Goal: Navigation & Orientation: Understand site structure

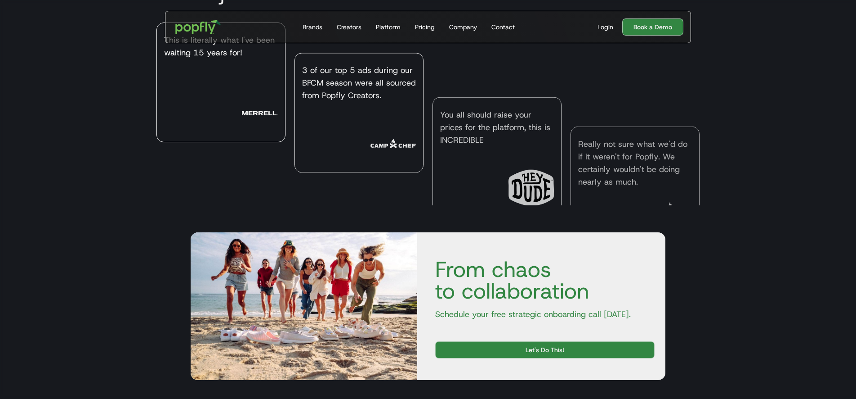
scroll to position [2994, 0]
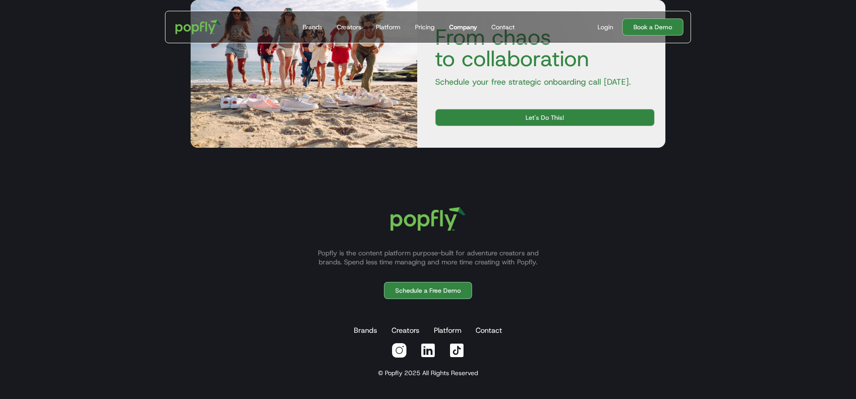
click at [463, 27] on div "Company" at bounding box center [463, 26] width 28 height 9
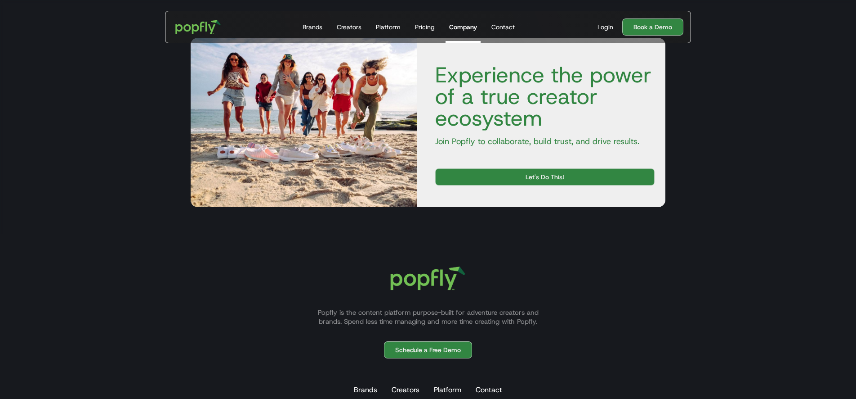
scroll to position [1375, 0]
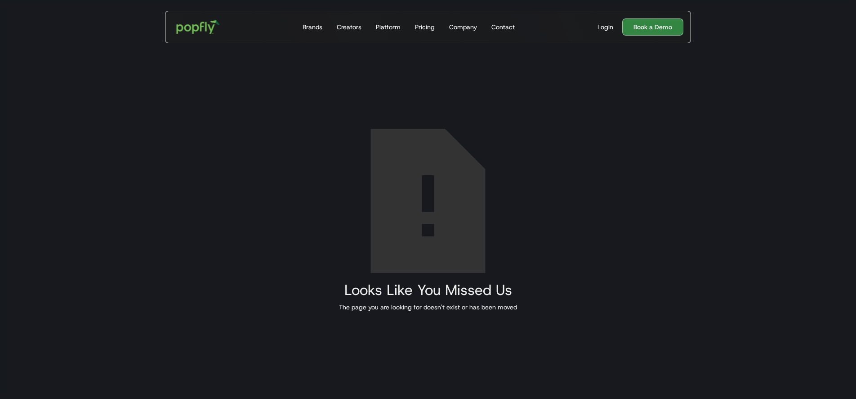
click at [211, 30] on img "home" at bounding box center [198, 27] width 56 height 26
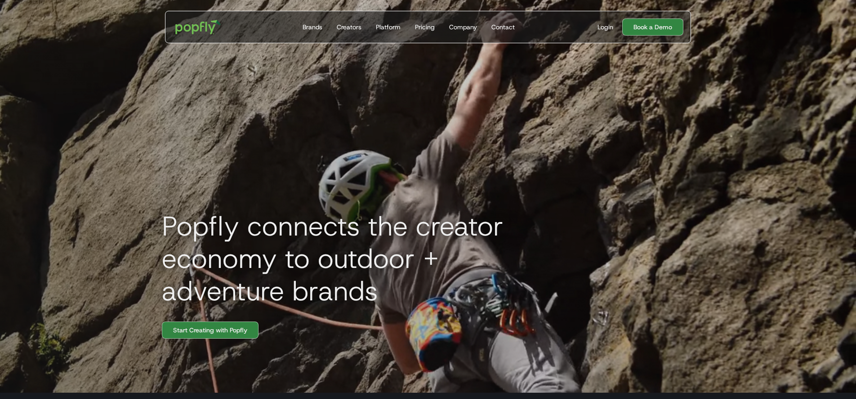
scroll to position [0, 0]
